Goal: Transaction & Acquisition: Purchase product/service

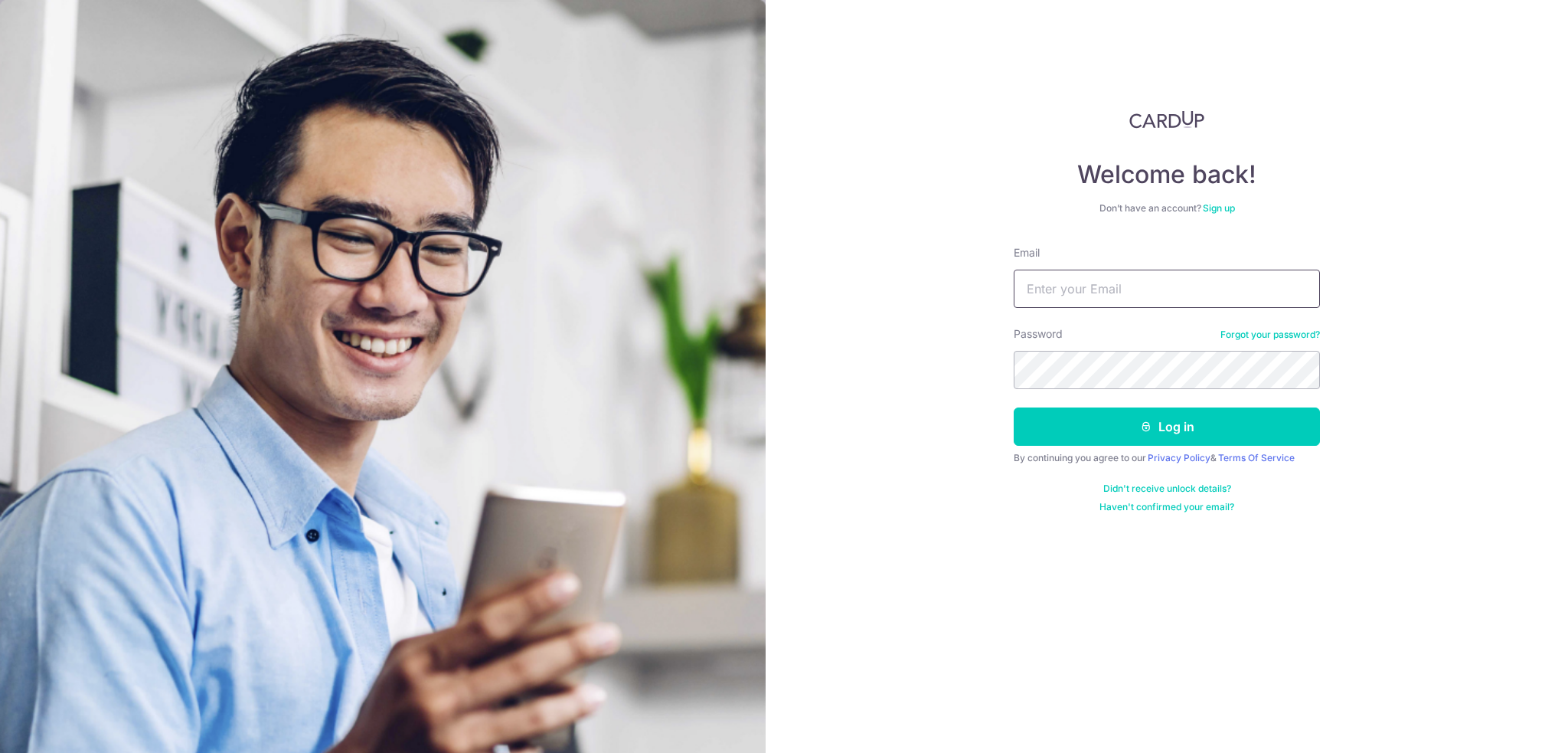
click at [1104, 288] on input "Email" at bounding box center [1167, 289] width 306 height 38
type input "[EMAIL_ADDRESS][DOMAIN_NAME]"
click at [1014, 408] on button "Log in" at bounding box center [1167, 427] width 306 height 38
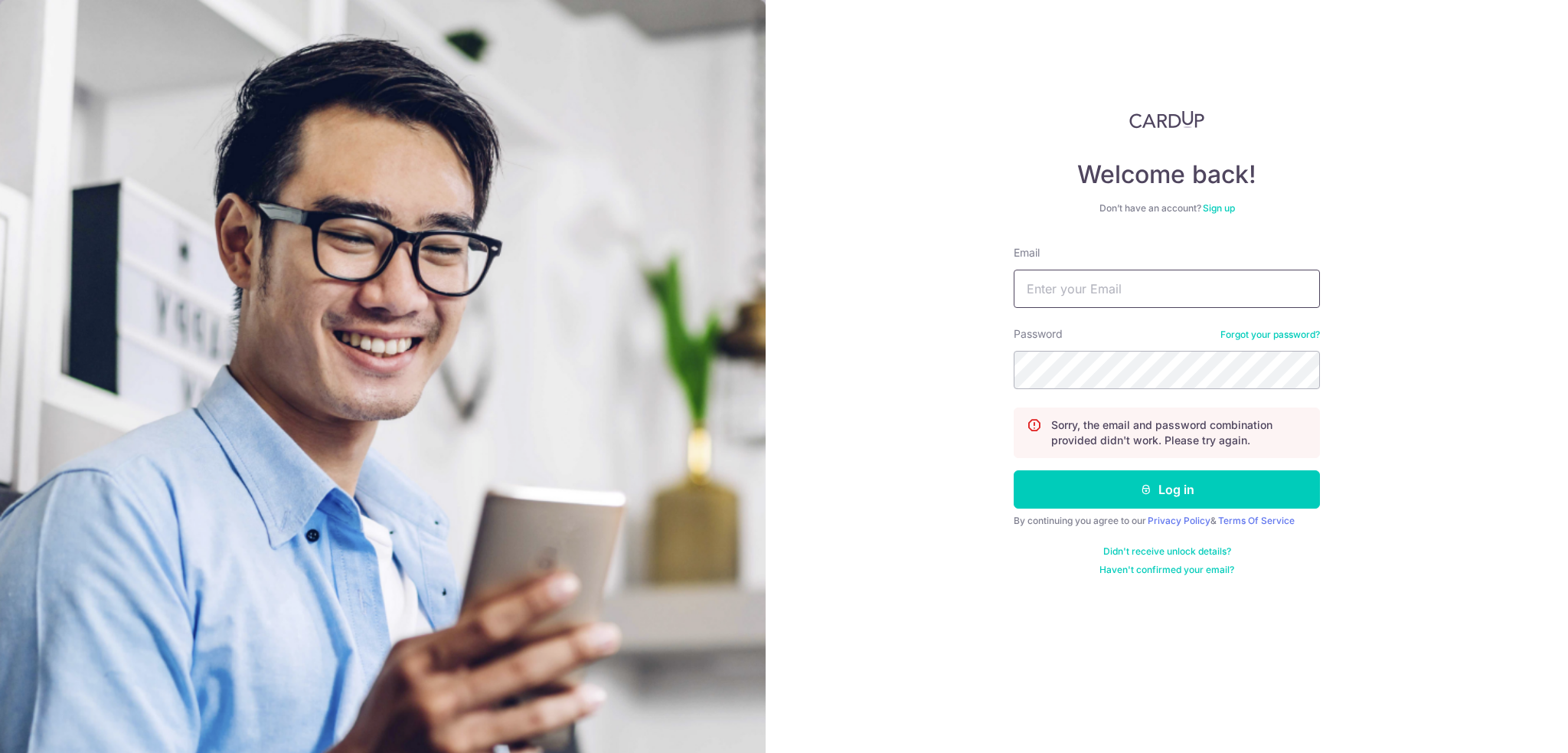
click at [1079, 304] on input "Email" at bounding box center [1167, 289] width 306 height 38
type input "weehock77@gmail.com"
click at [1143, 498] on button "Log in" at bounding box center [1167, 489] width 306 height 38
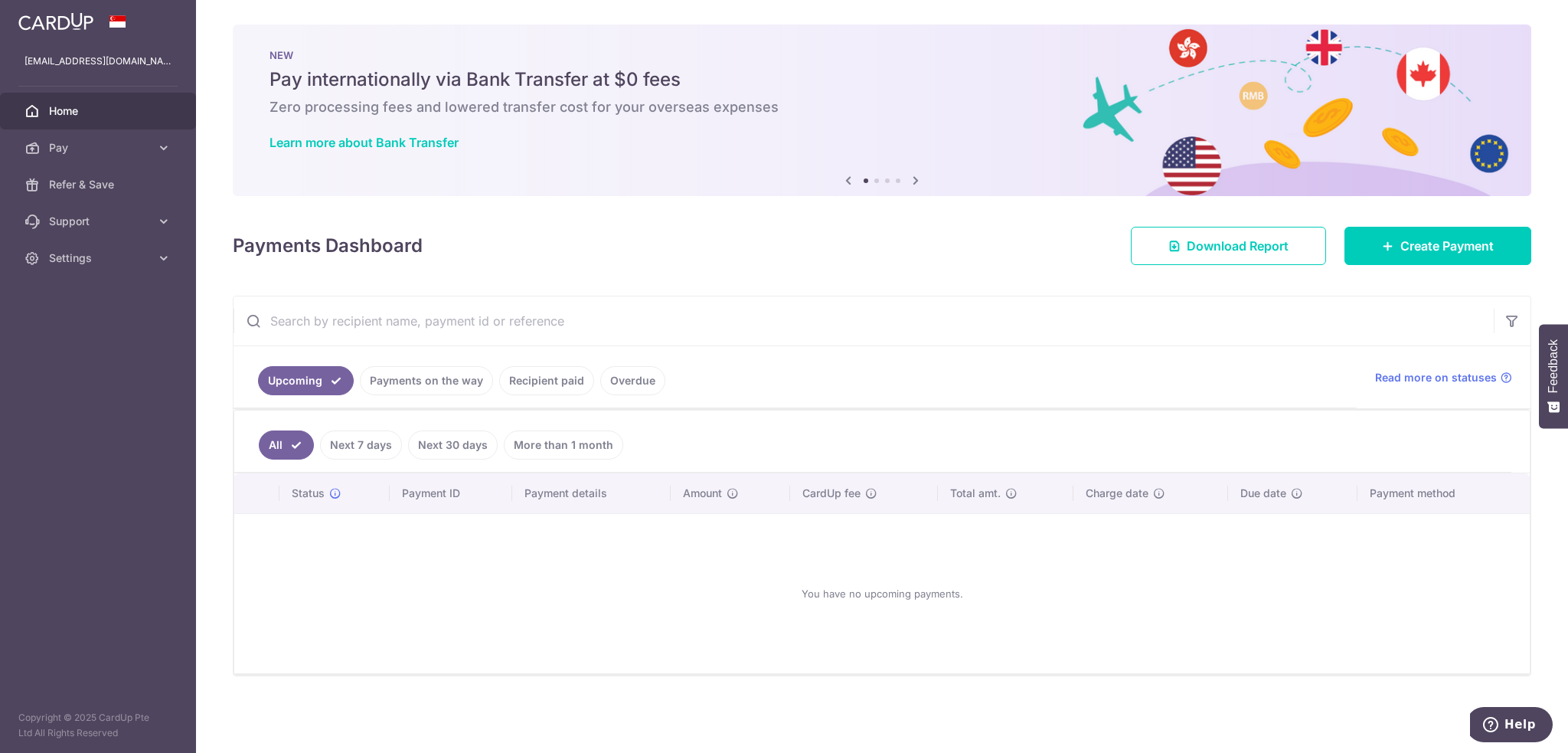
click at [578, 449] on link "More than 1 month" at bounding box center [564, 445] width 119 height 29
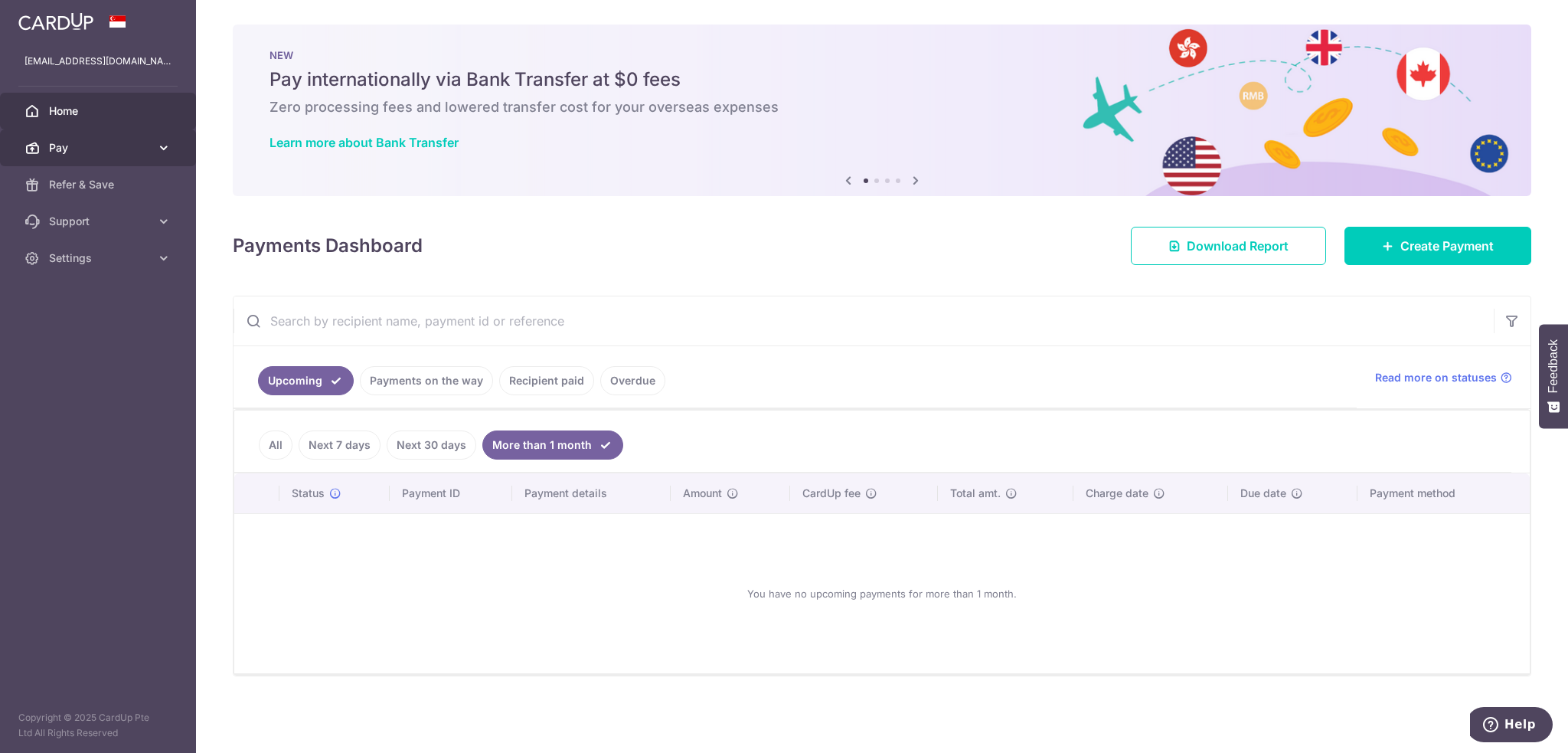
click at [71, 146] on span "Pay" at bounding box center [100, 148] width 101 height 15
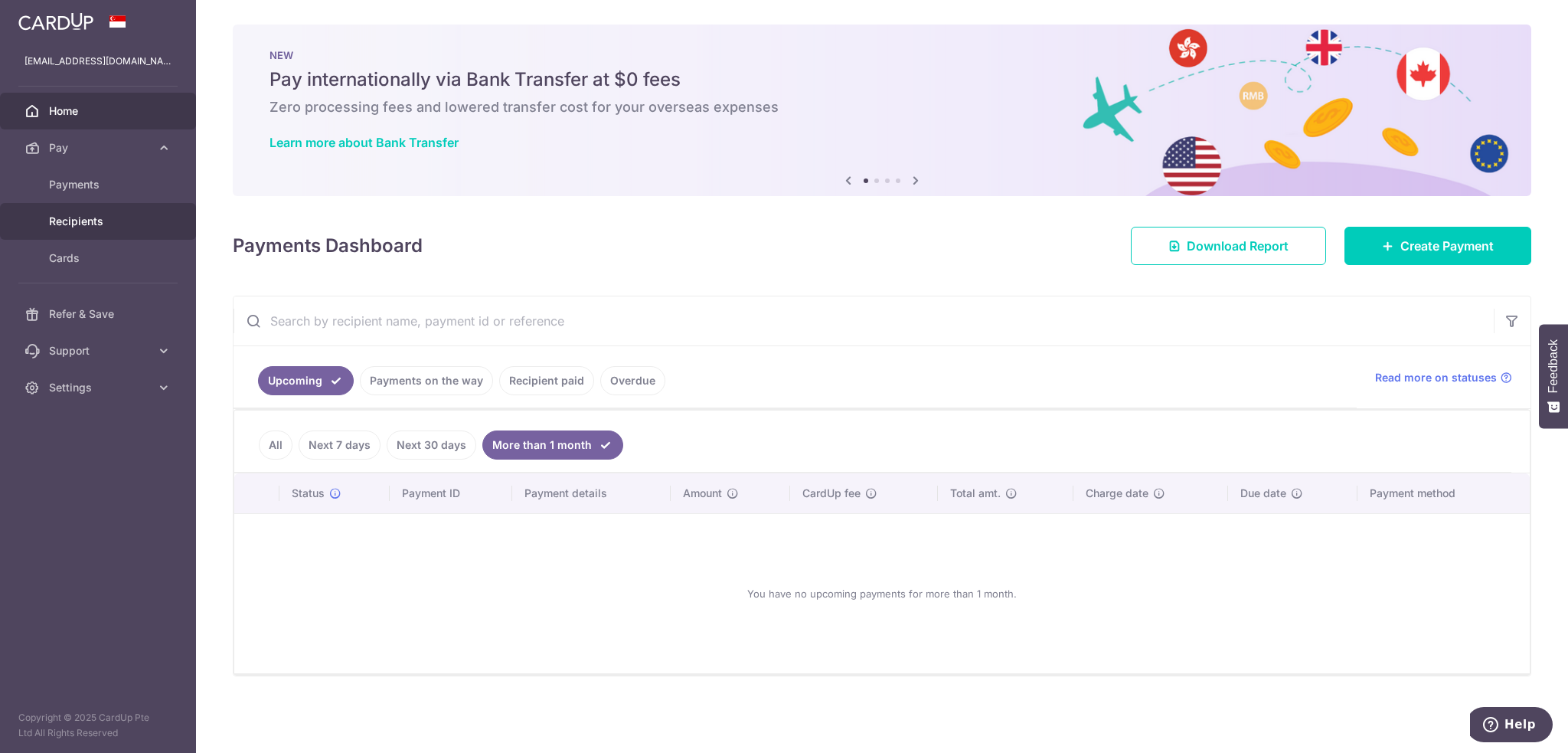
click at [83, 223] on span "Recipients" at bounding box center [100, 221] width 101 height 15
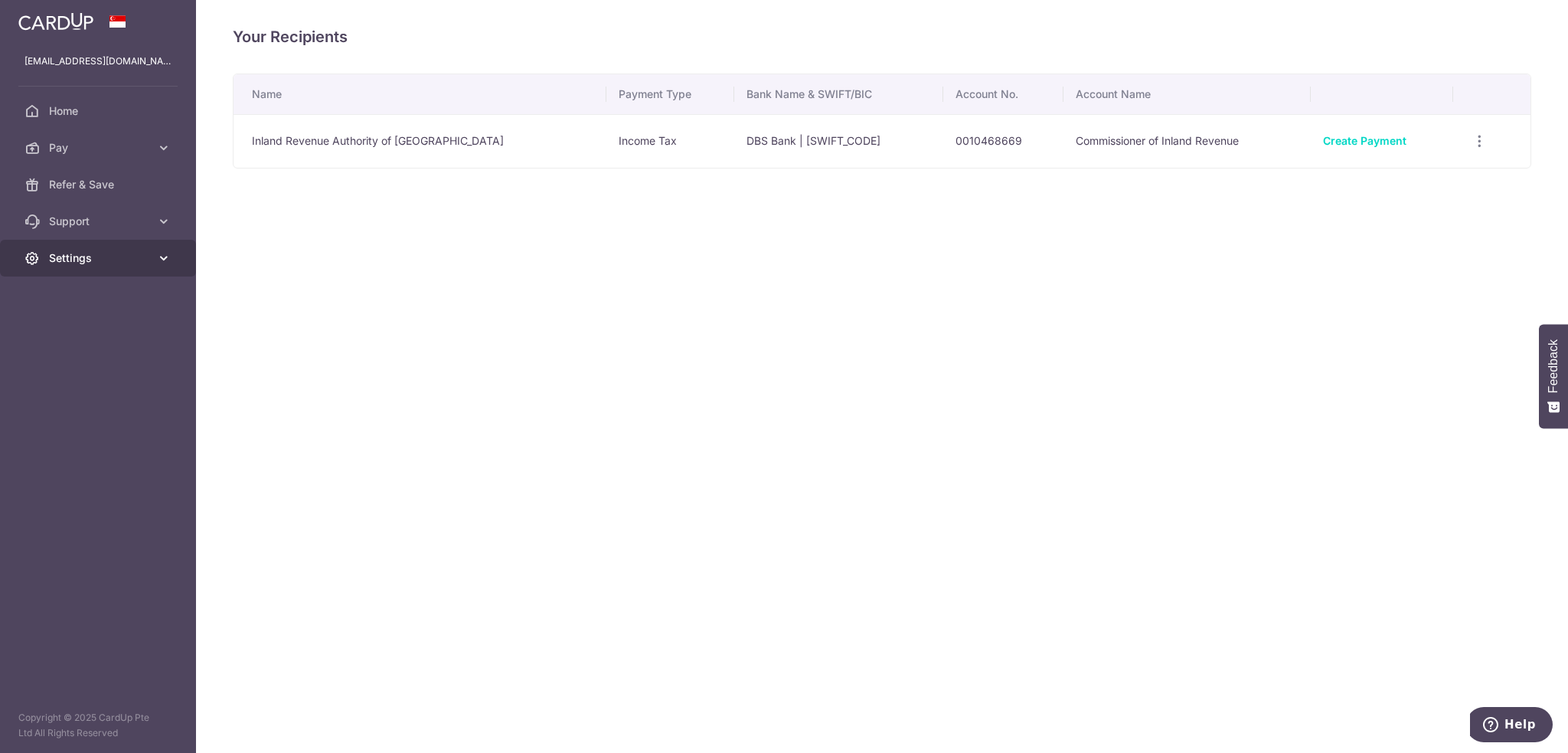
click at [147, 264] on span "Settings" at bounding box center [100, 258] width 101 height 15
click at [119, 142] on span "Pay" at bounding box center [100, 148] width 101 height 15
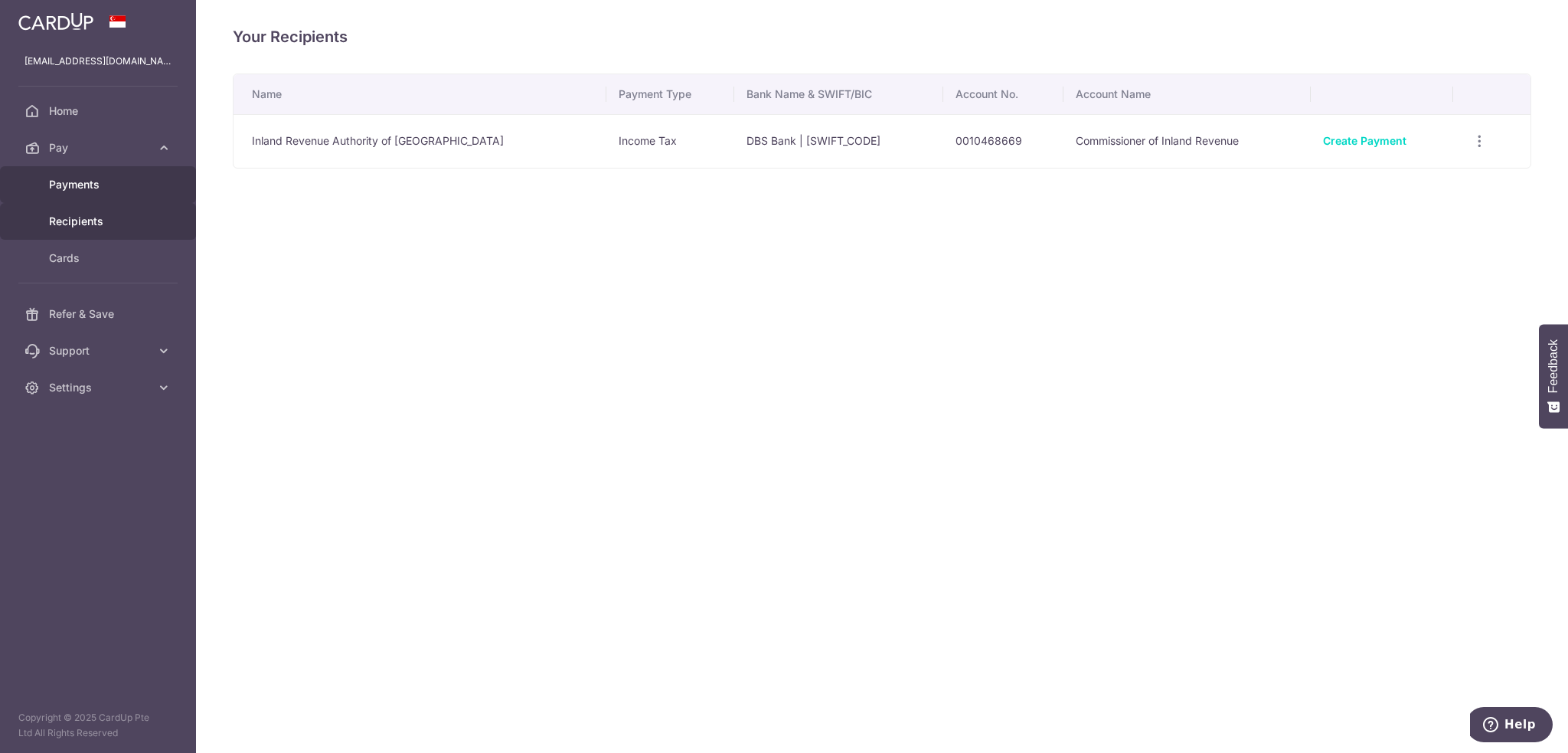
click at [89, 182] on span "Payments" at bounding box center [100, 185] width 101 height 15
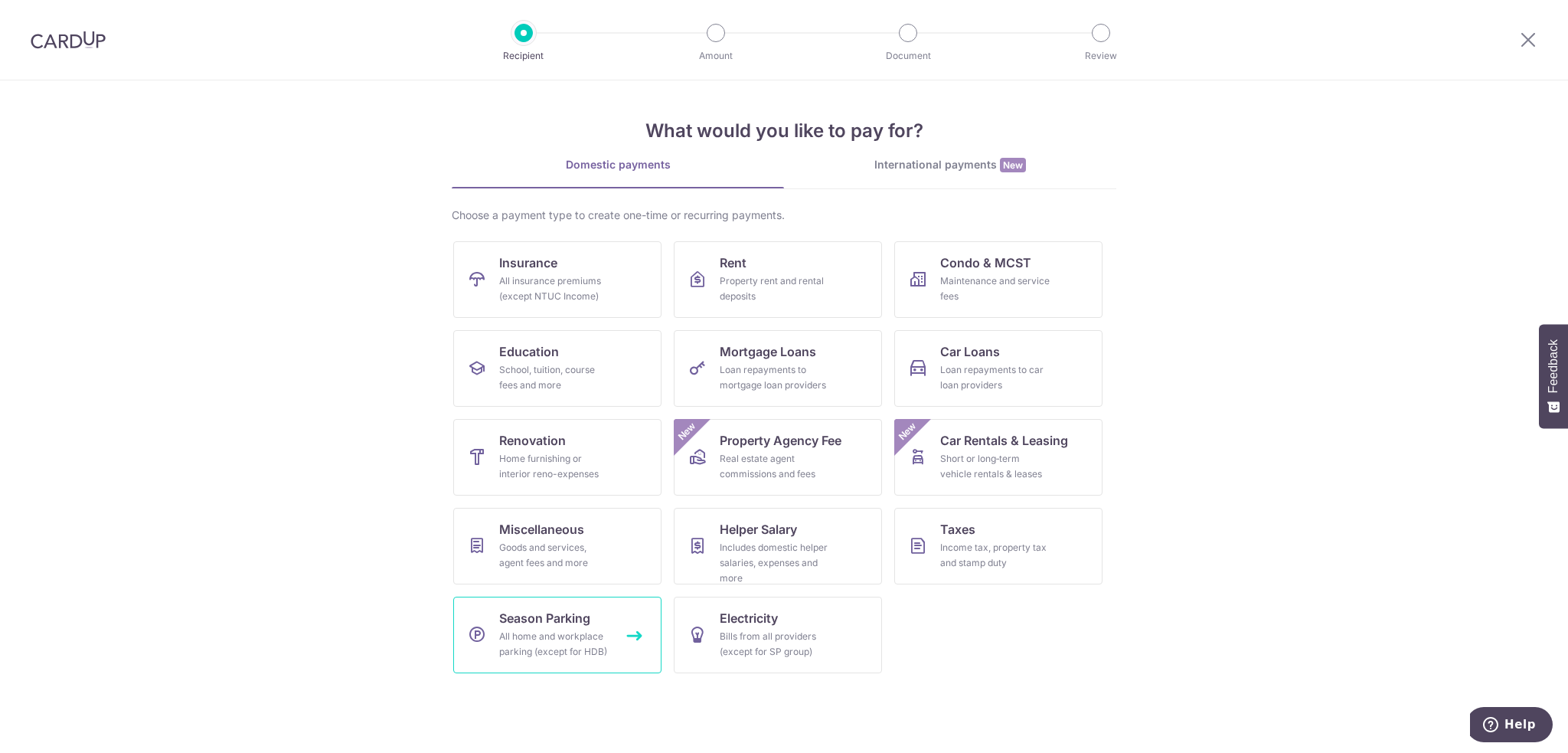
click at [632, 642] on link "Season Parking All home and workplace parking (except for HDB)" at bounding box center [558, 635] width 208 height 77
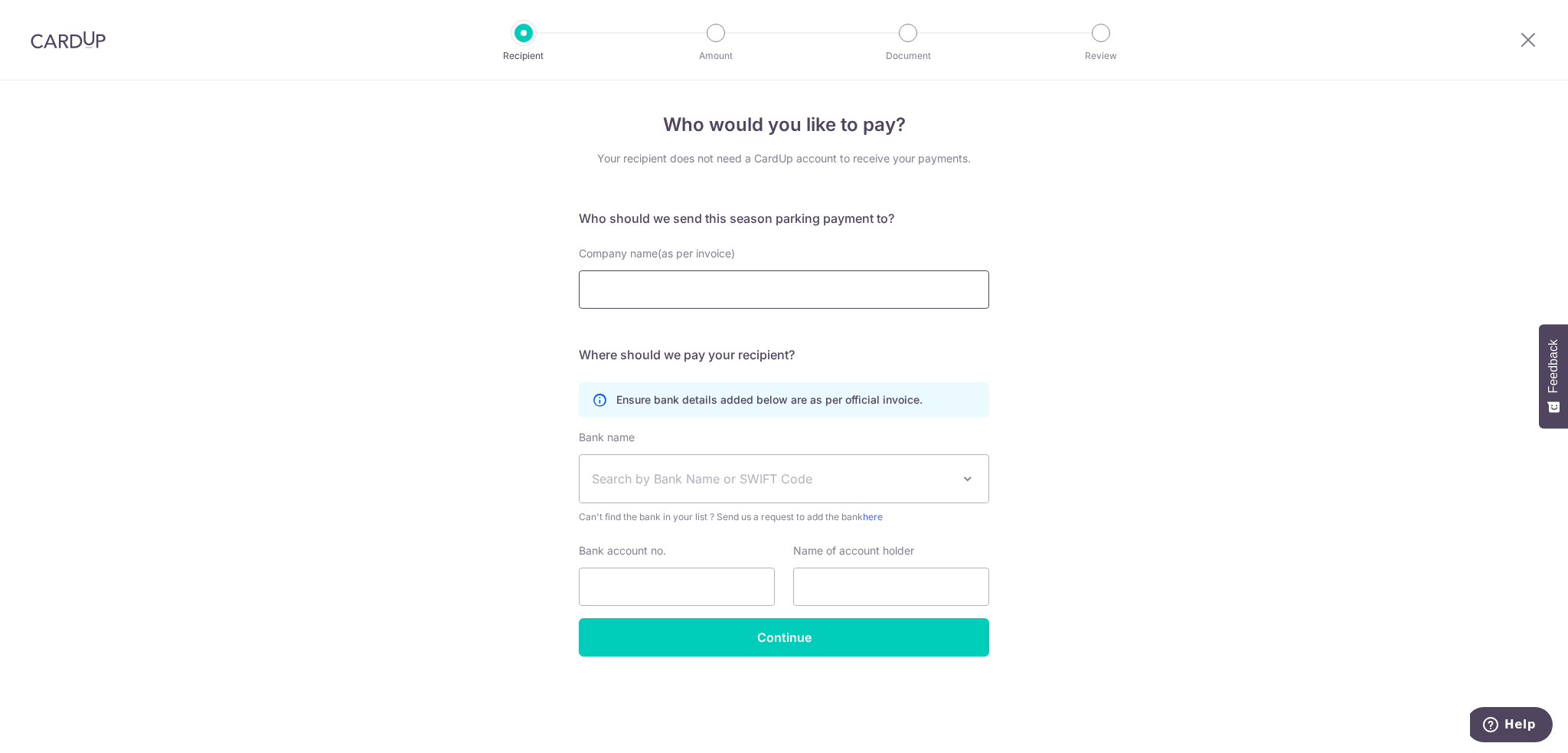
click at [654, 278] on input "Company name(as per invoice)" at bounding box center [784, 290] width 411 height 38
click at [685, 485] on span "Search by Bank Name or SWIFT Code" at bounding box center [772, 479] width 360 height 18
